Goal: Check status: Check status

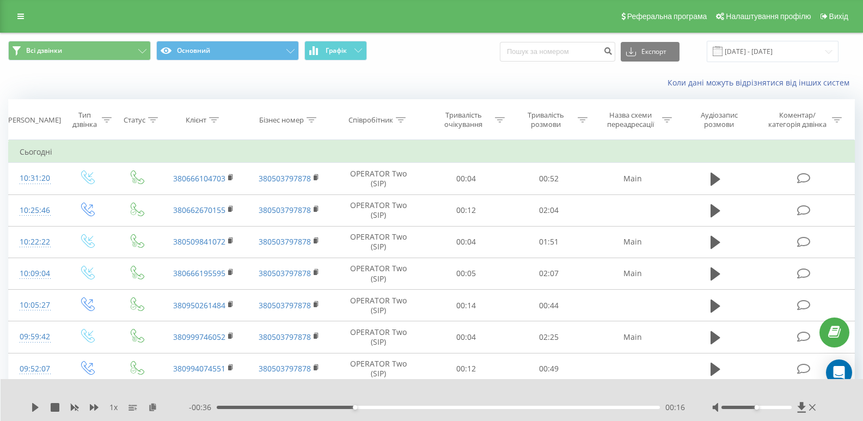
click at [338, 58] on button "Графік" at bounding box center [335, 51] width 63 height 20
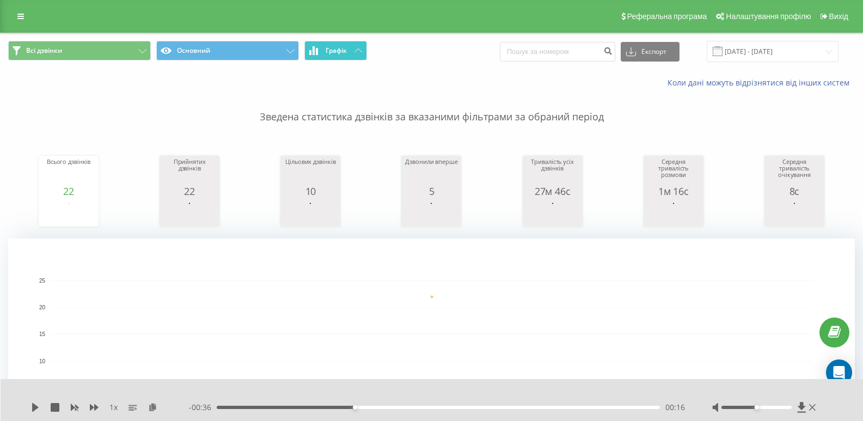
click at [331, 47] on span "Графік" at bounding box center [335, 51] width 21 height 8
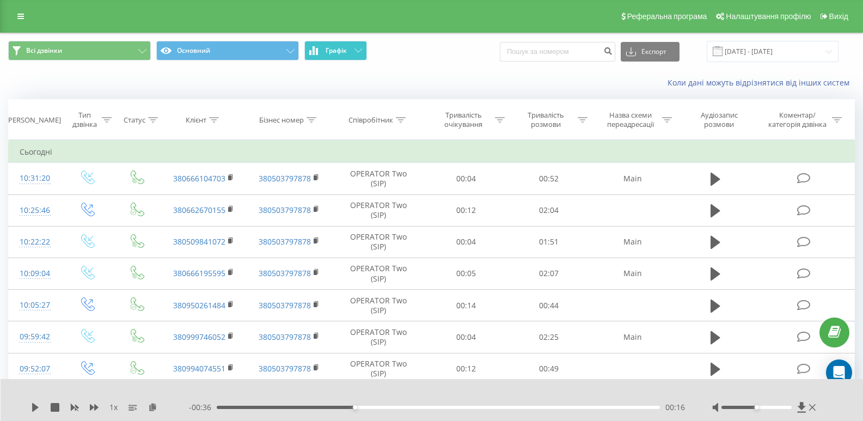
click at [331, 47] on span "Графік" at bounding box center [335, 51] width 21 height 8
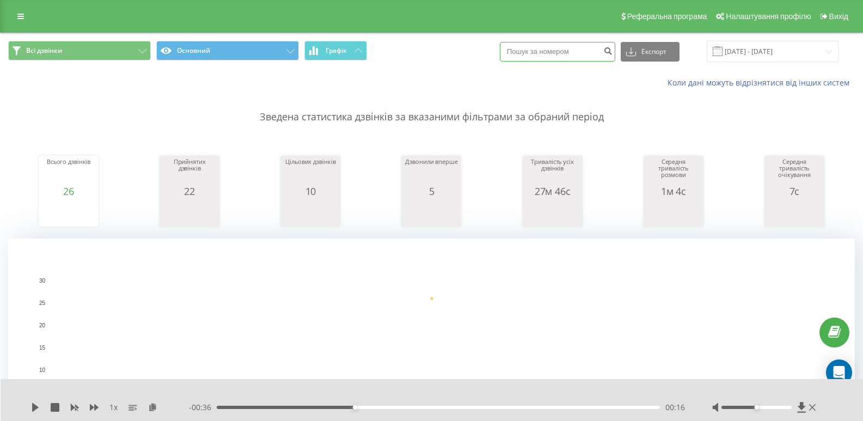
click at [569, 52] on input at bounding box center [557, 52] width 115 height 20
type input "0958034335"
click at [612, 53] on icon "submit" at bounding box center [607, 49] width 9 height 7
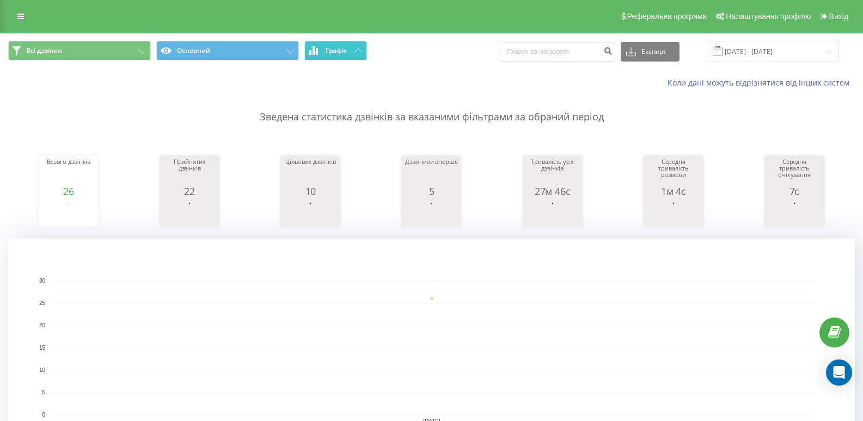
click at [331, 56] on button "Графік" at bounding box center [335, 51] width 63 height 20
click at [328, 49] on span "Графік" at bounding box center [335, 51] width 21 height 8
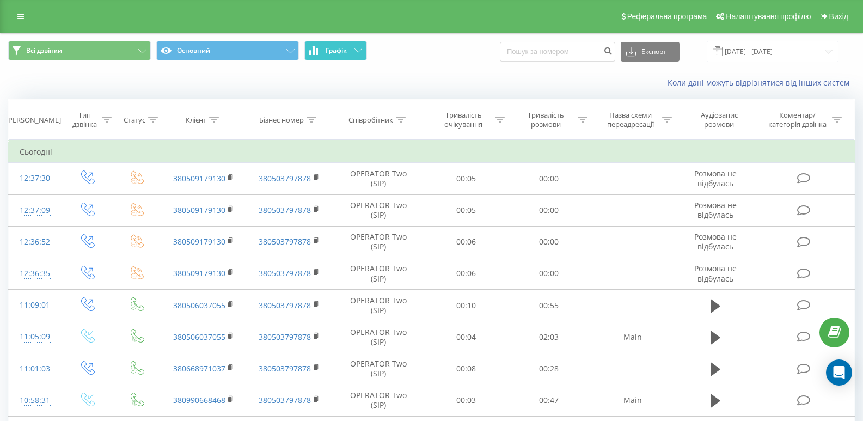
click at [328, 49] on span "Графік" at bounding box center [335, 51] width 21 height 8
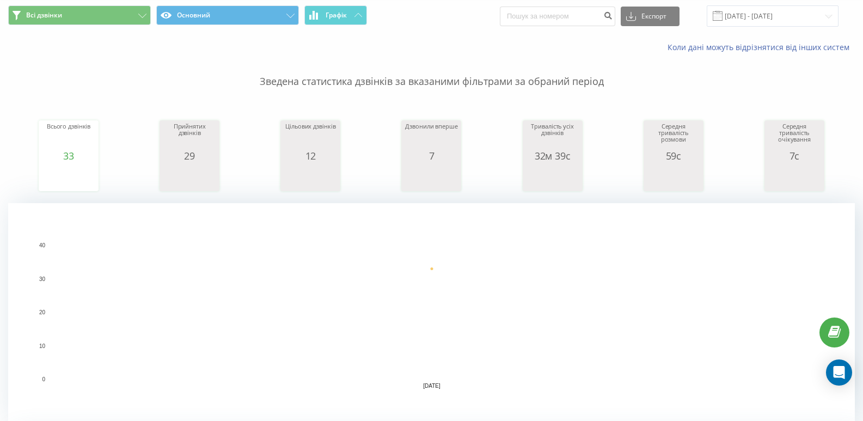
scroll to position [54, 0]
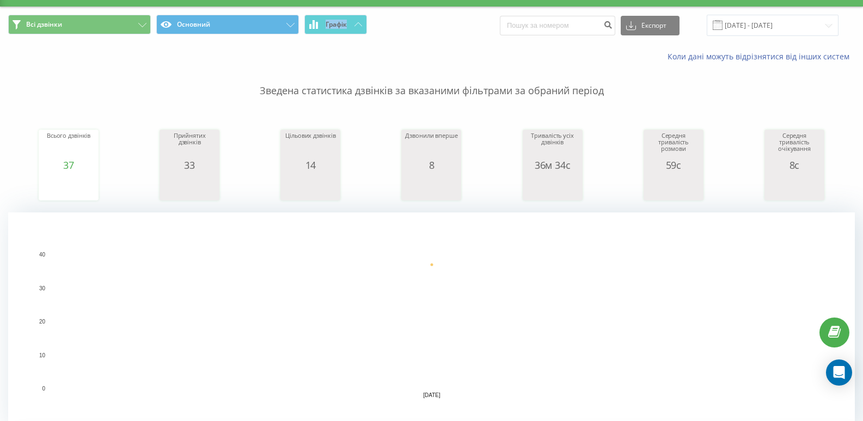
scroll to position [0, 0]
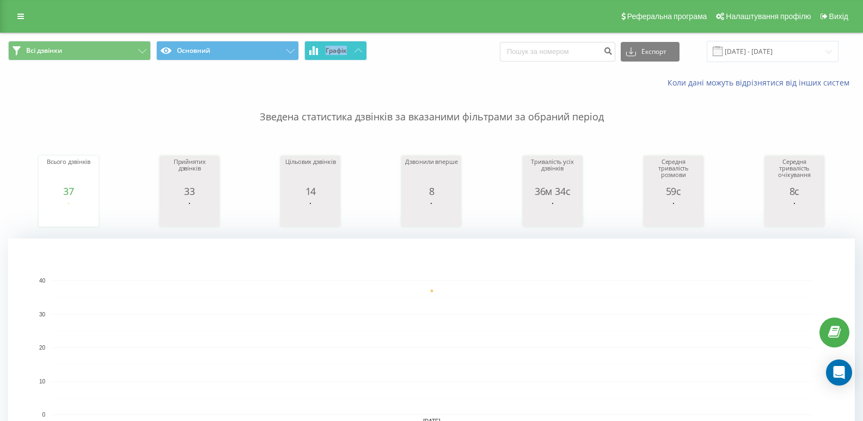
click at [331, 55] on button "Графік" at bounding box center [335, 51] width 63 height 20
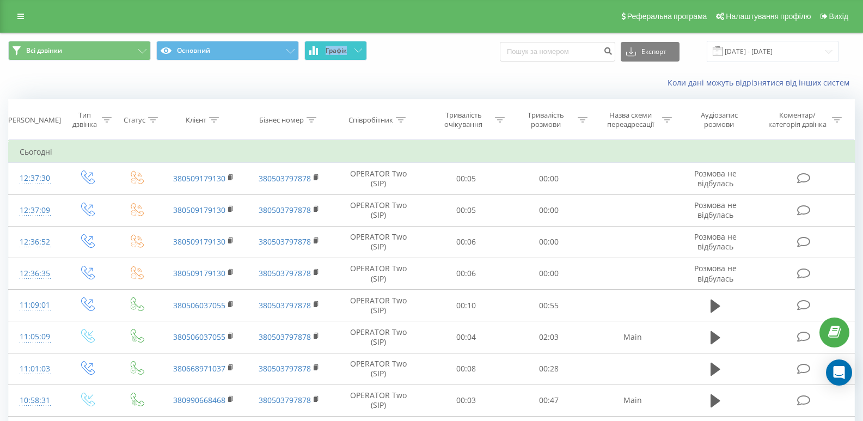
click at [331, 55] on button "Графік" at bounding box center [335, 51] width 63 height 20
